Goal: Navigation & Orientation: Find specific page/section

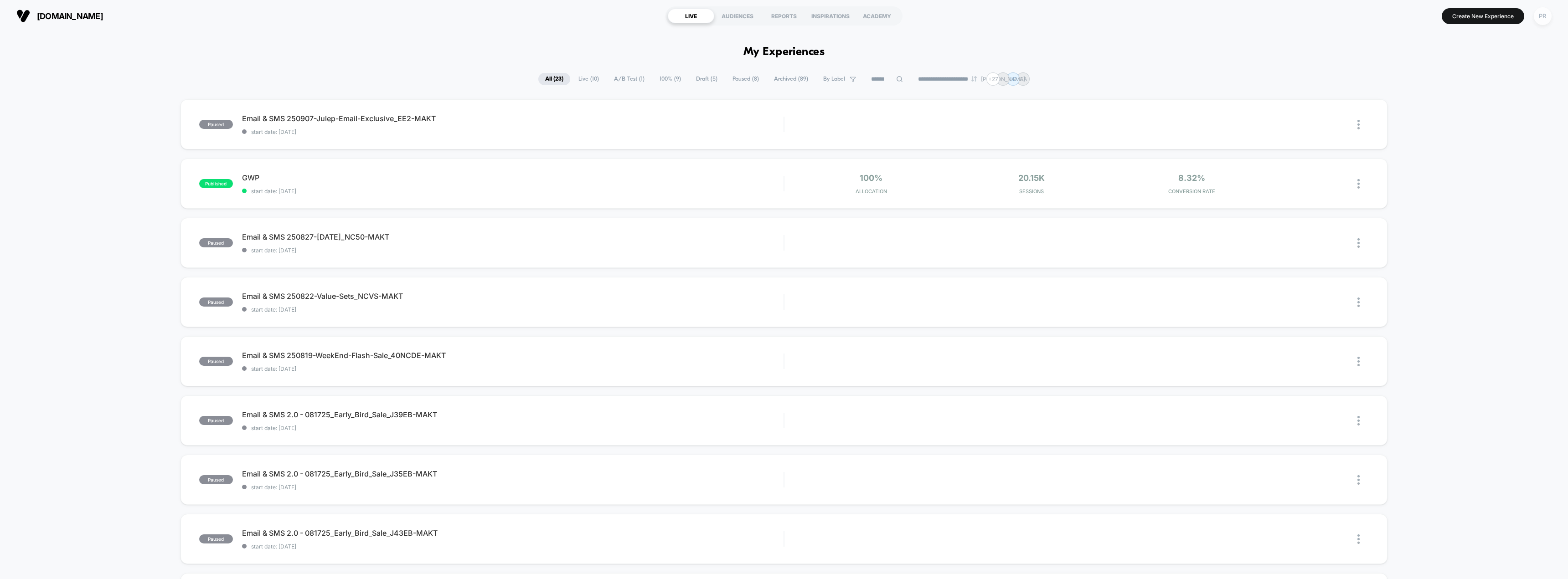
click at [1538, 19] on div "PR" at bounding box center [1542, 16] width 18 height 18
click at [1458, 77] on span "Connected Stores" at bounding box center [1502, 79] width 137 height 7
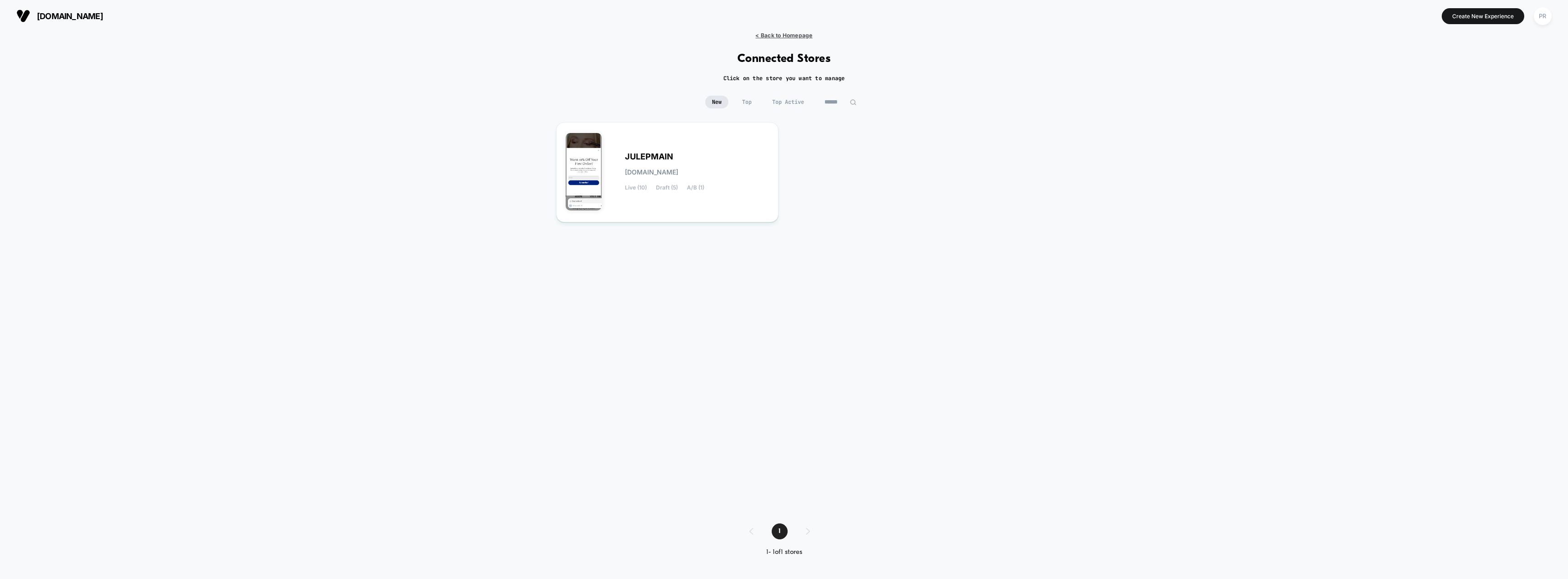
click at [803, 33] on span "< Back to Homepage" at bounding box center [784, 35] width 57 height 7
